Goal: Information Seeking & Learning: Learn about a topic

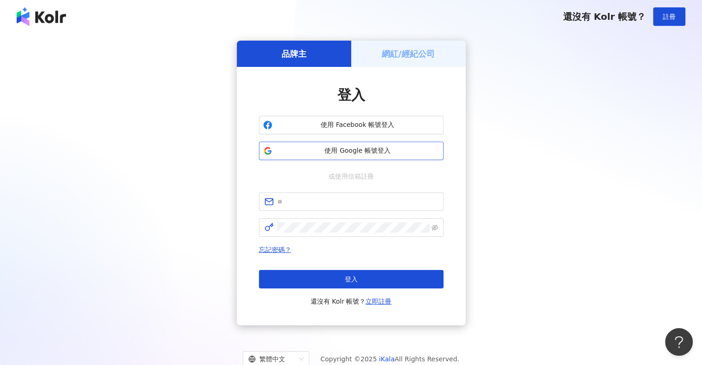
click at [349, 147] on span "使用 Google 帳號登入" at bounding box center [357, 150] width 163 height 9
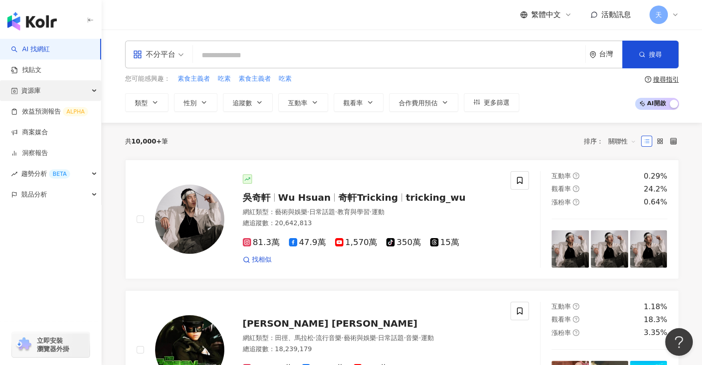
click at [36, 91] on span "資源庫" at bounding box center [30, 90] width 19 height 21
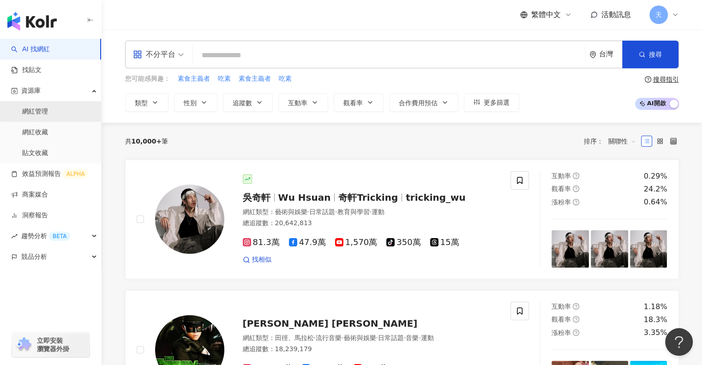
click at [47, 112] on link "網紅管理" at bounding box center [35, 111] width 26 height 9
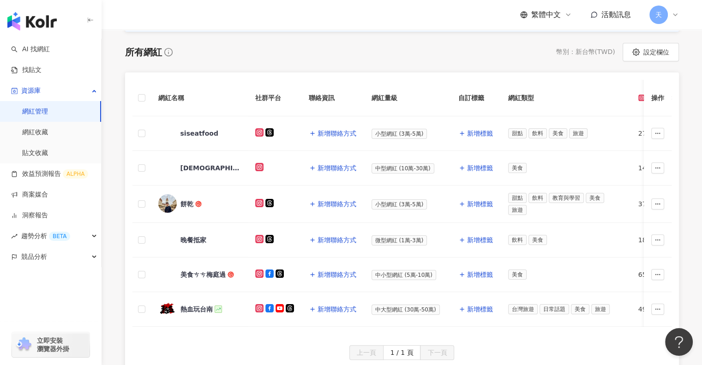
scroll to position [138, 0]
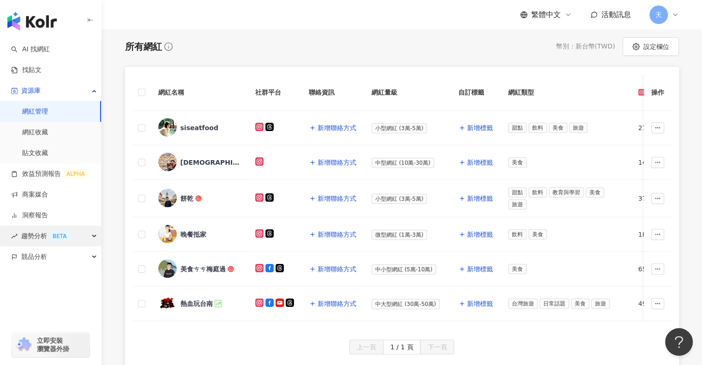
click at [37, 236] on span "趨勢分析 BETA" at bounding box center [45, 236] width 49 height 21
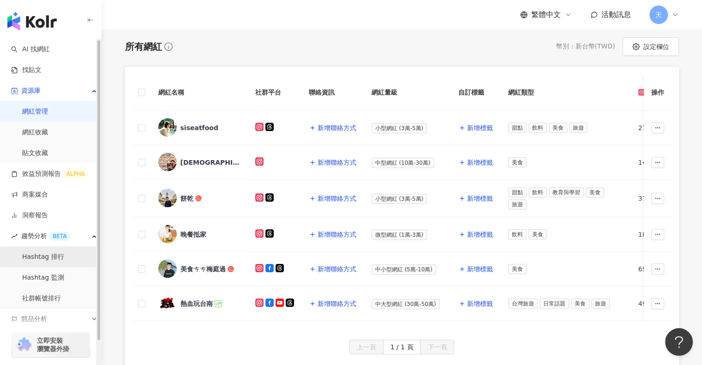
click at [52, 260] on link "Hashtag 排行" at bounding box center [43, 256] width 42 height 9
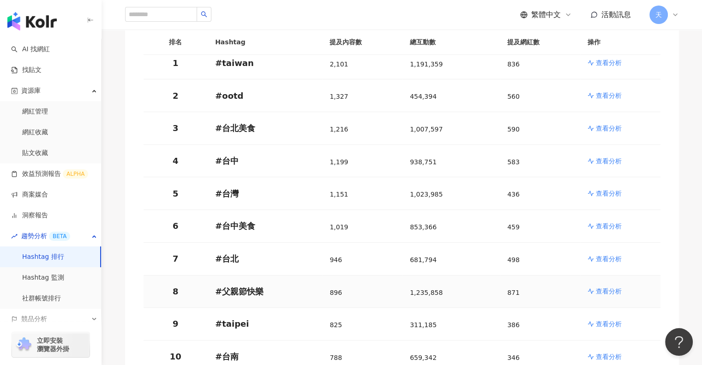
scroll to position [19, 0]
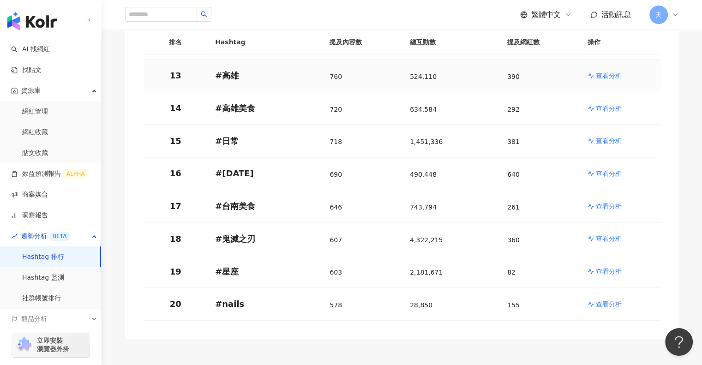
scroll to position [527, 0]
click at [610, 238] on p "查看分析" at bounding box center [609, 237] width 26 height 9
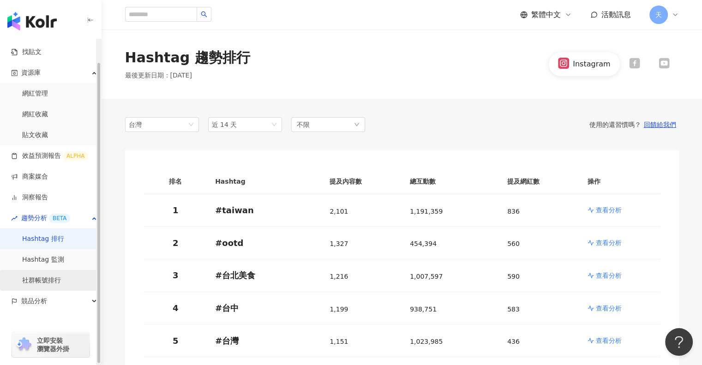
scroll to position [25, 0]
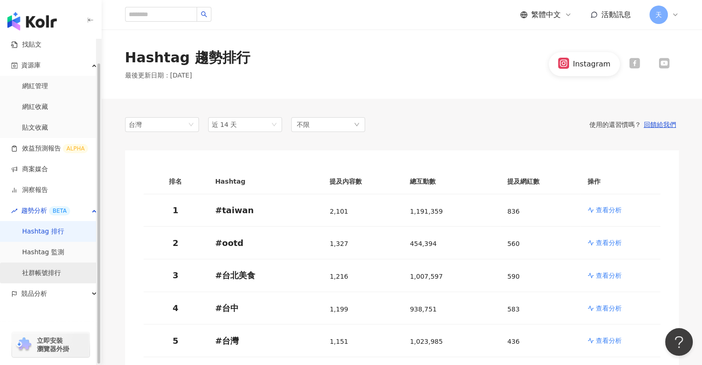
click at [36, 274] on link "社群帳號排行" at bounding box center [41, 273] width 39 height 9
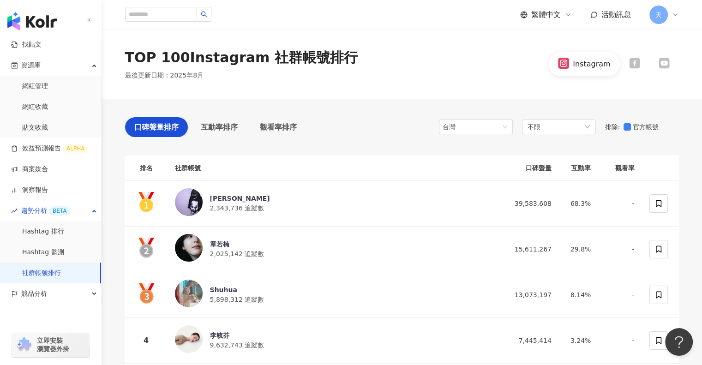
click at [111, 27] on div "繁體中文 活動訊息 天" at bounding box center [402, 15] width 591 height 30
